Goal: Book appointment/travel/reservation

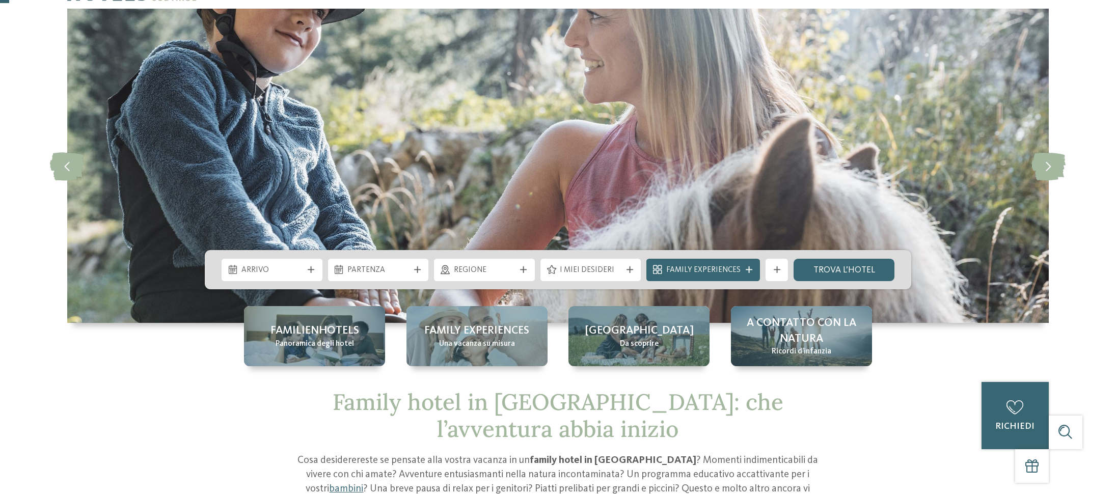
scroll to position [69, 0]
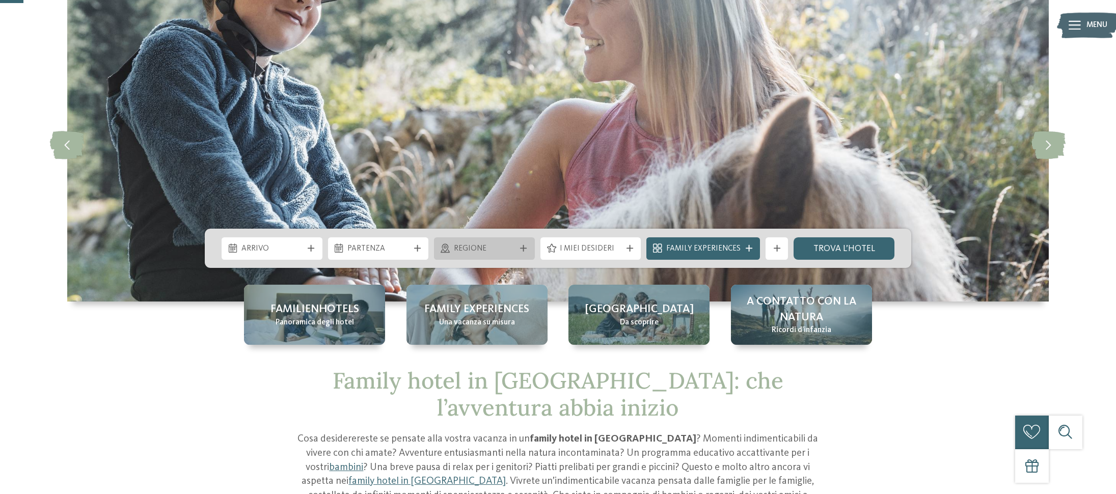
click at [515, 249] on span "Regione" at bounding box center [485, 249] width 62 height 11
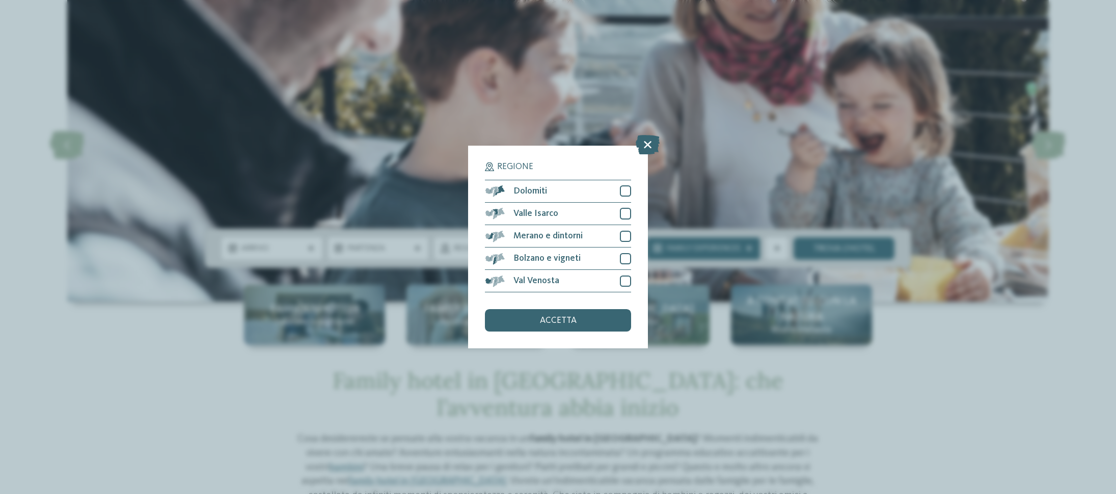
click at [408, 151] on div "Regione Dolomiti" at bounding box center [558, 247] width 1116 height 494
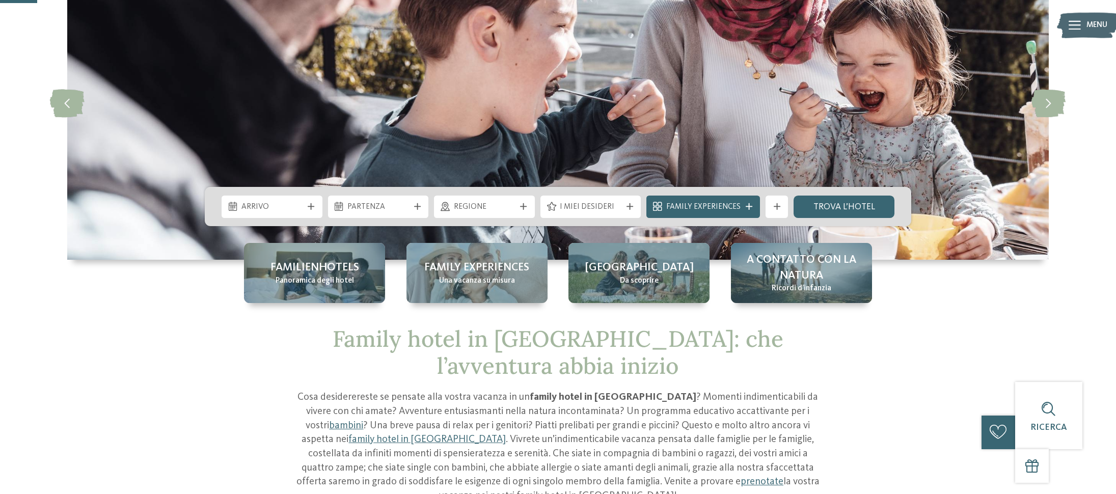
scroll to position [111, 0]
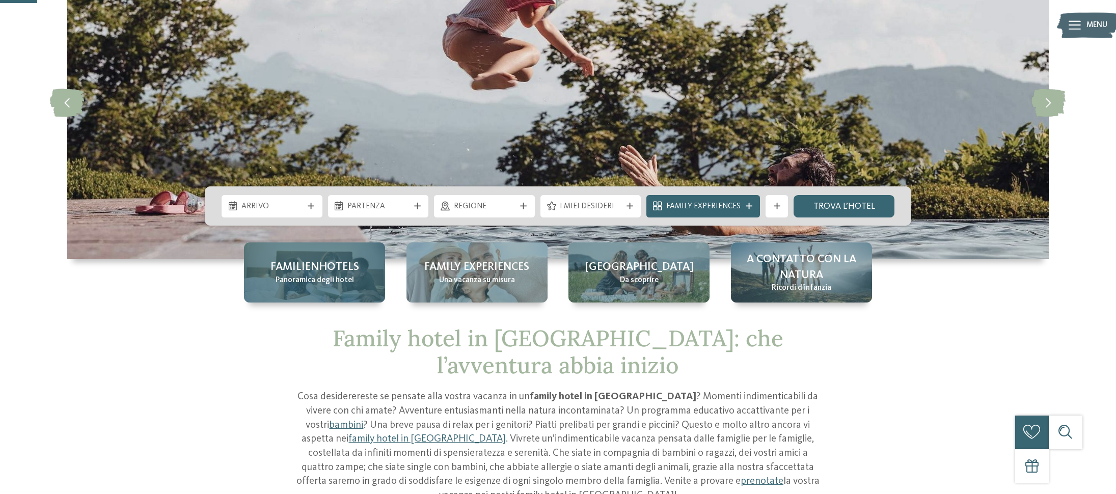
click at [315, 275] on span "Familienhotels" at bounding box center [315, 267] width 89 height 16
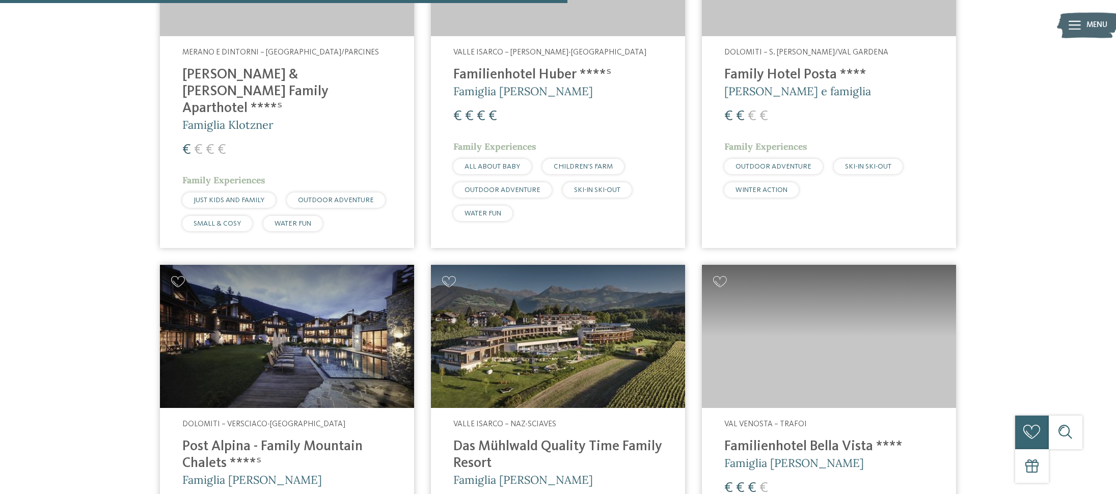
scroll to position [1935, 0]
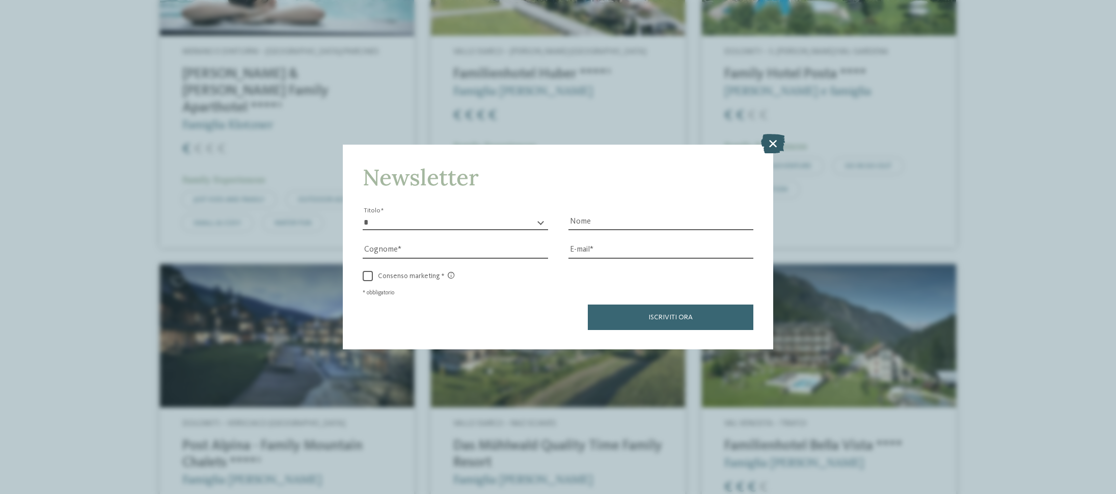
click at [778, 142] on icon at bounding box center [773, 143] width 24 height 19
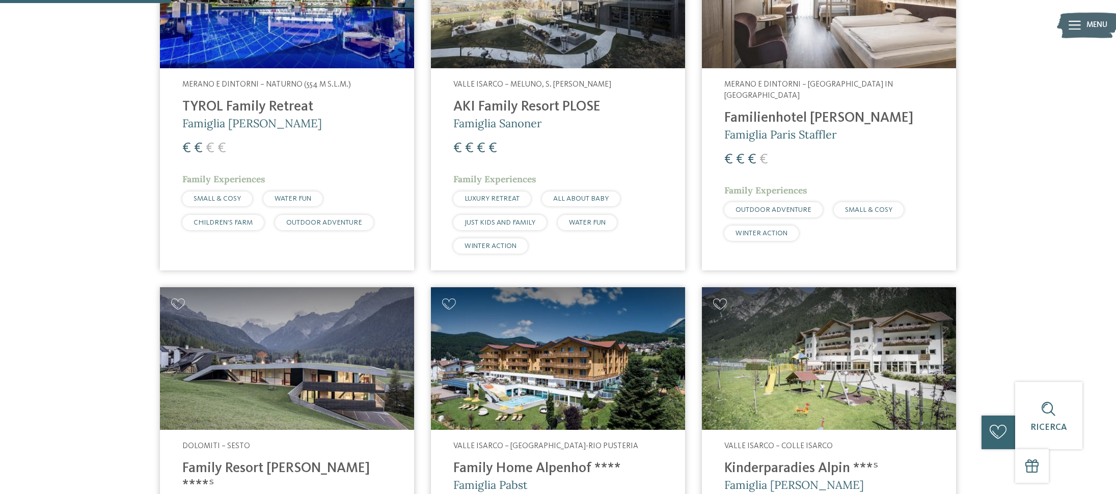
scroll to position [0, 0]
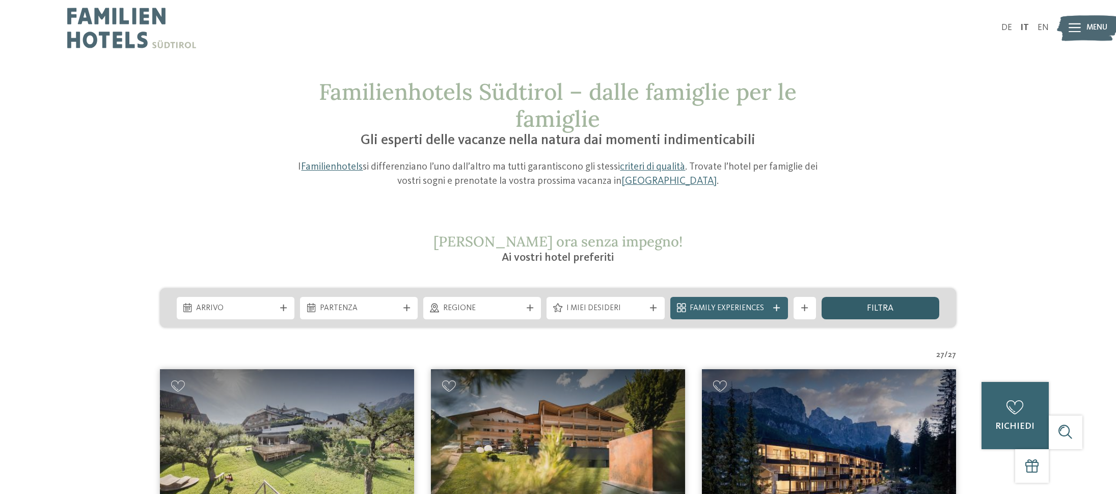
click at [874, 305] on span "filtra" at bounding box center [880, 308] width 26 height 9
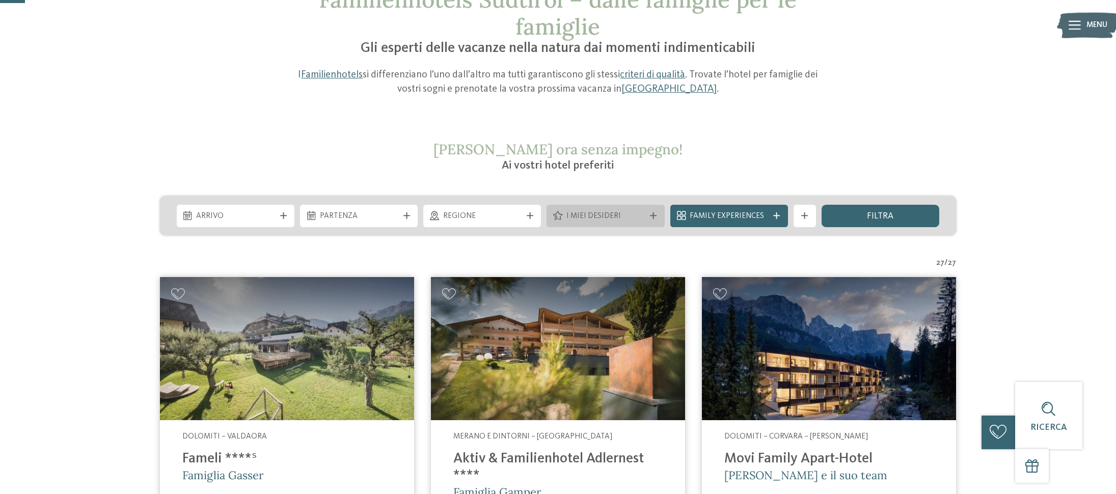
scroll to position [86, 0]
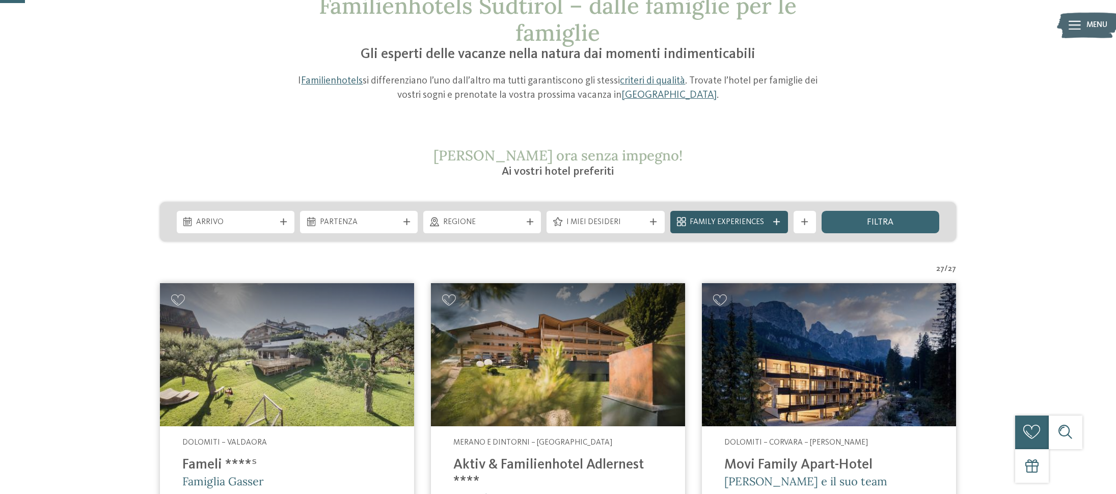
click at [777, 223] on icon at bounding box center [777, 222] width 7 height 7
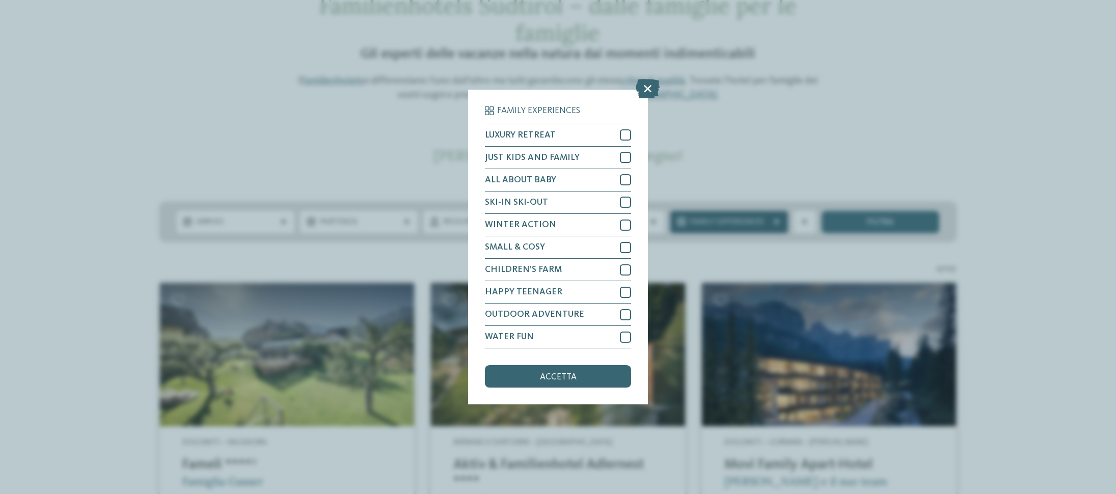
click at [777, 223] on div "Family Experiences LUXURY RETREAT JUST KIDS AND FAMILY" at bounding box center [558, 247] width 1116 height 494
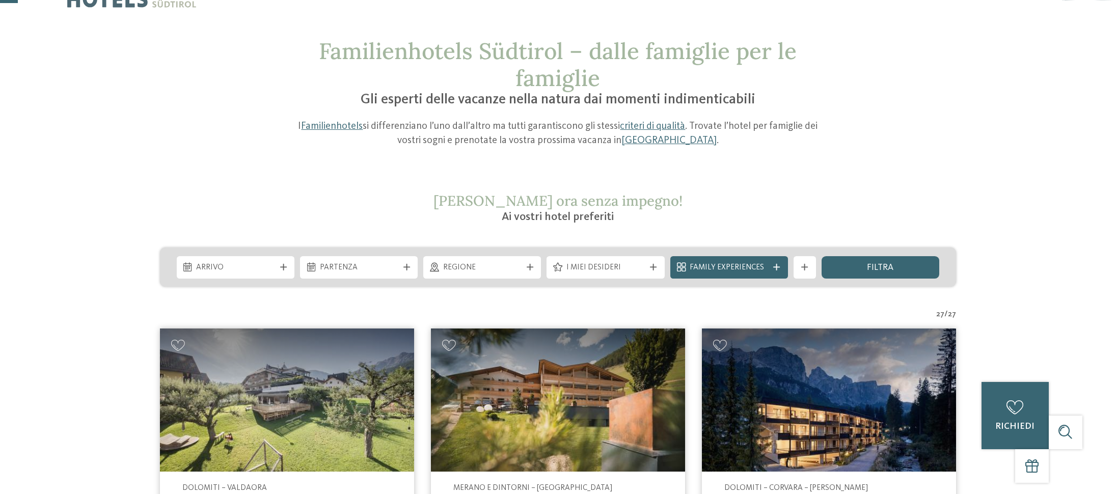
scroll to position [0, 0]
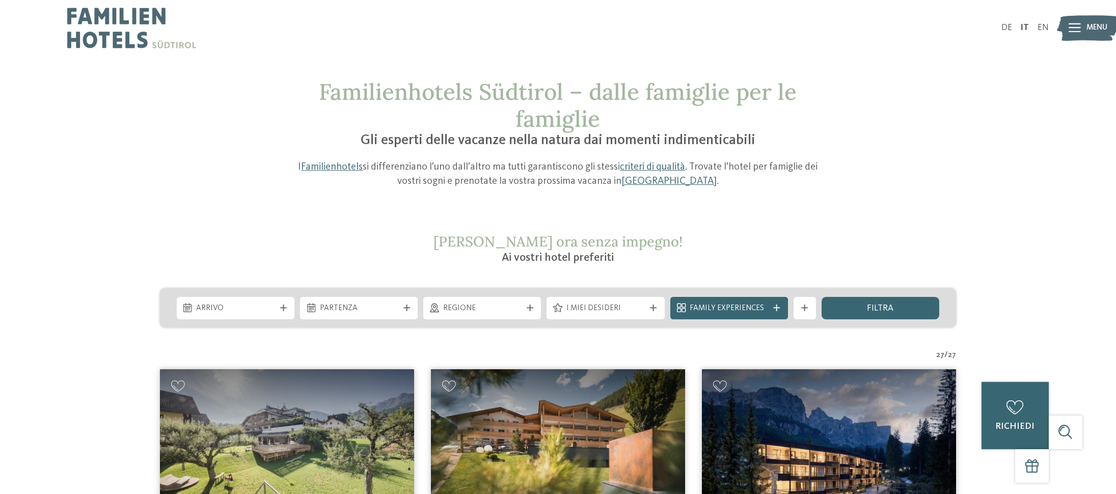
click at [877, 305] on span "filtra" at bounding box center [880, 308] width 26 height 9
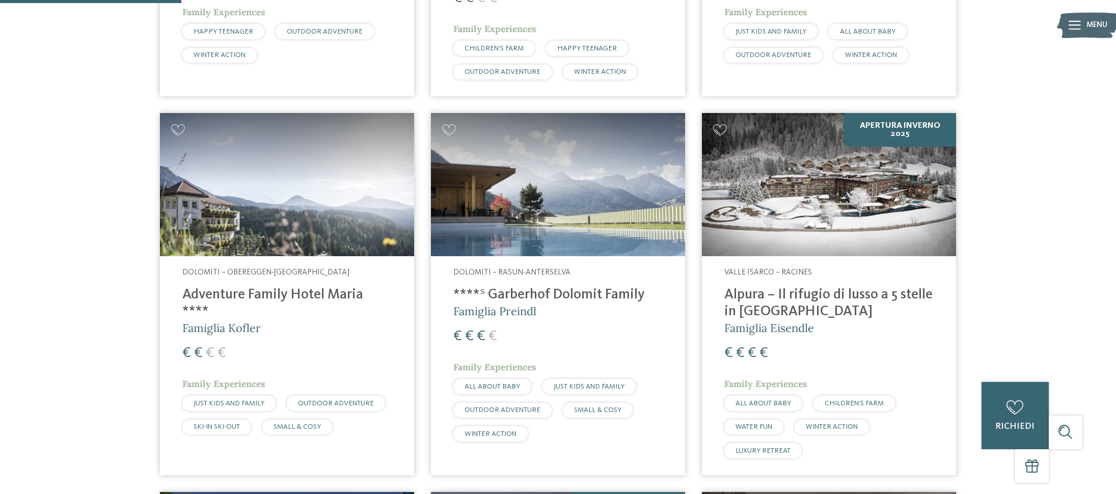
scroll to position [622, 0]
